Goal: Use online tool/utility: Utilize a website feature to perform a specific function

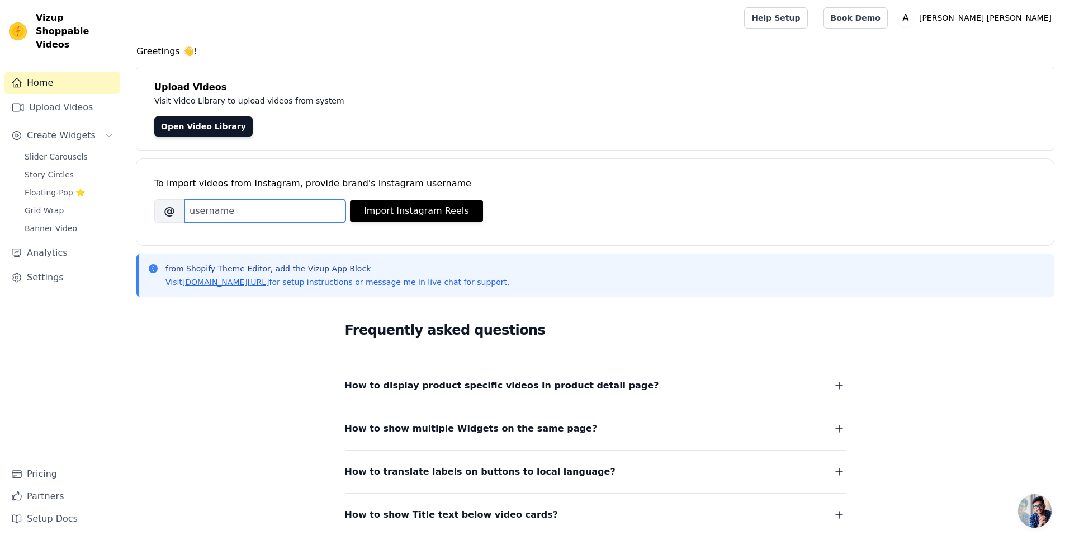
click at [239, 216] on input "Brand's Instagram Username" at bounding box center [265, 210] width 161 height 23
click at [236, 216] on input "Brand's Instagram Username" at bounding box center [265, 210] width 161 height 23
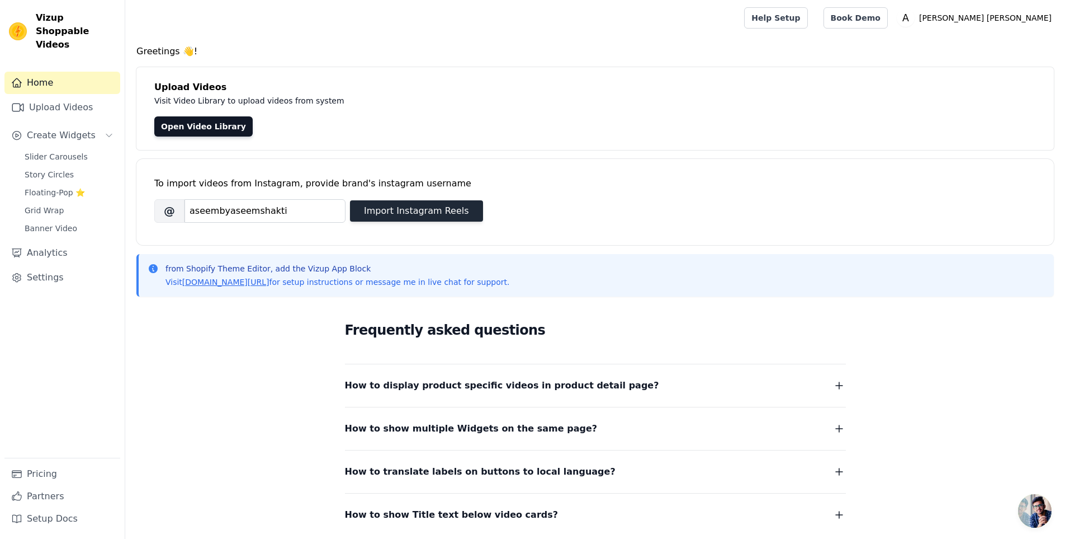
type input "aseembyaseemshakti"
click at [411, 218] on button "Import Instagram Reels" at bounding box center [416, 210] width 133 height 21
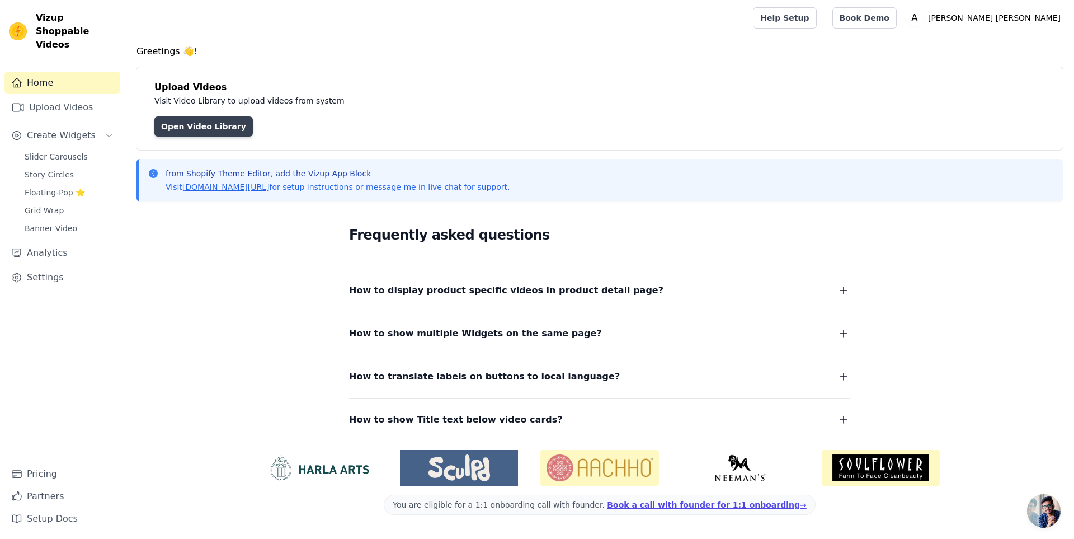
click at [215, 125] on link "Open Video Library" at bounding box center [203, 126] width 98 height 20
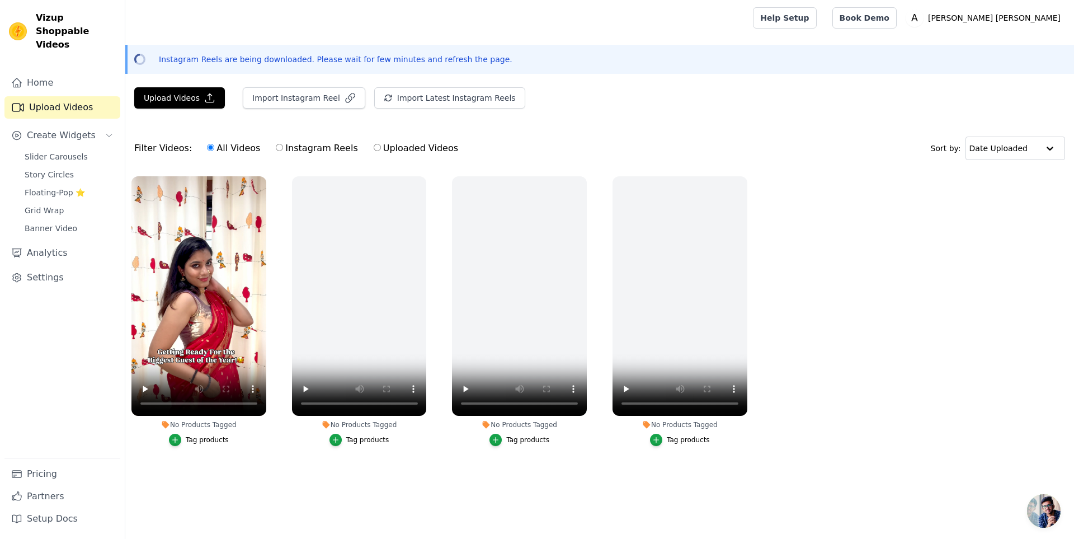
click at [213, 442] on div "Tag products" at bounding box center [207, 439] width 43 height 9
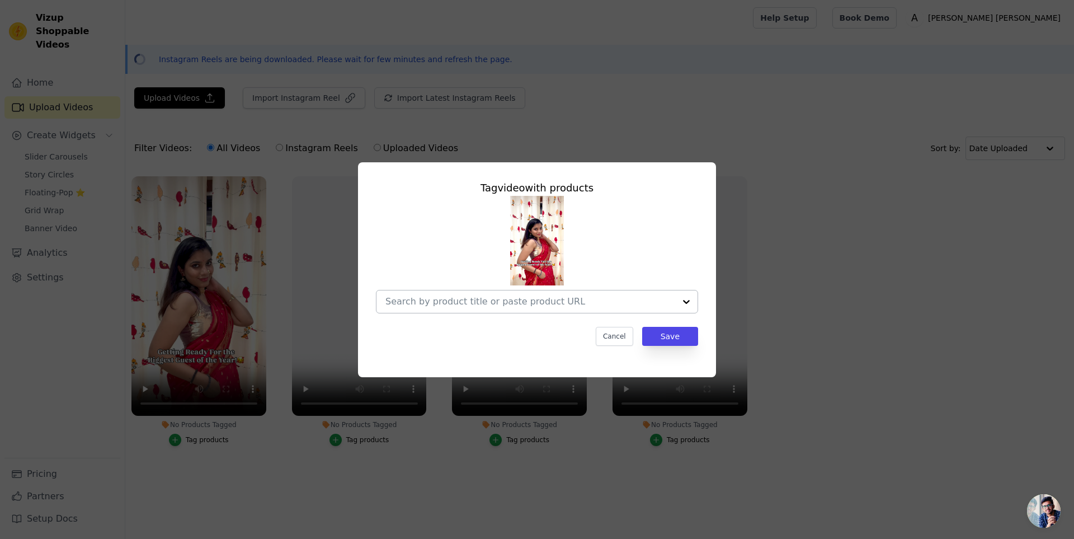
click at [592, 296] on input "No Products Tagged Tag video with products Cancel Save Tag products" at bounding box center [530, 301] width 290 height 11
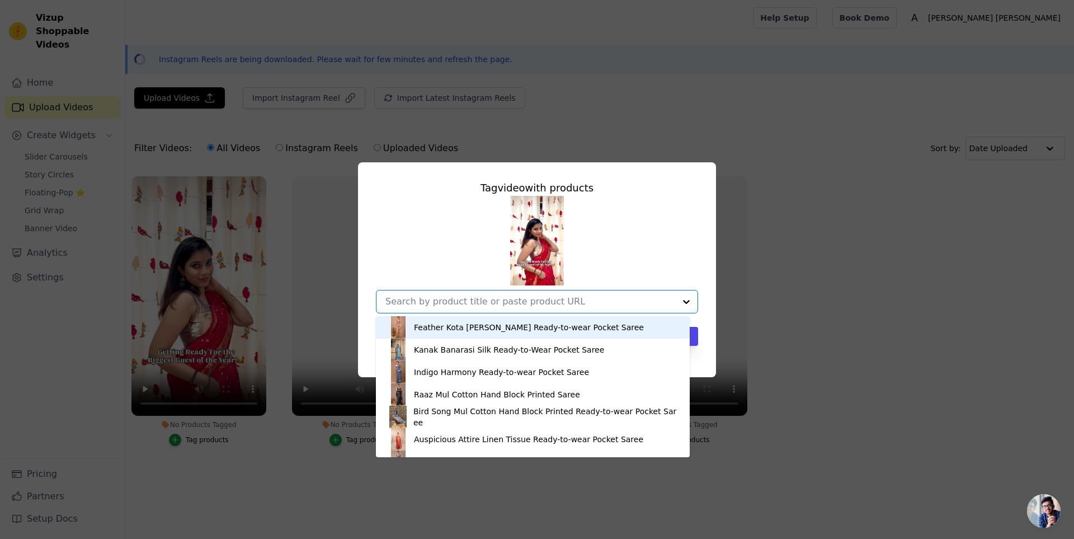
click at [633, 305] on input "No Products Tagged Tag video with products Feather Kota Doria Ready-to-wear Poc…" at bounding box center [530, 301] width 290 height 11
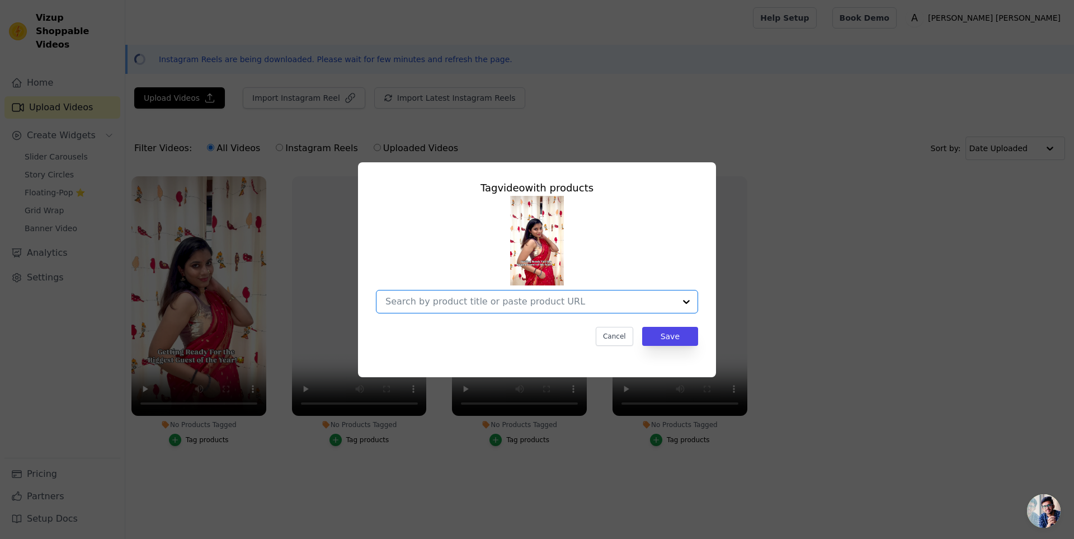
click at [836, 301] on div "Tag video with products Option undefined, selected. Select is focused, type to …" at bounding box center [537, 269] width 1038 height 251
